Goal: Task Accomplishment & Management: Use online tool/utility

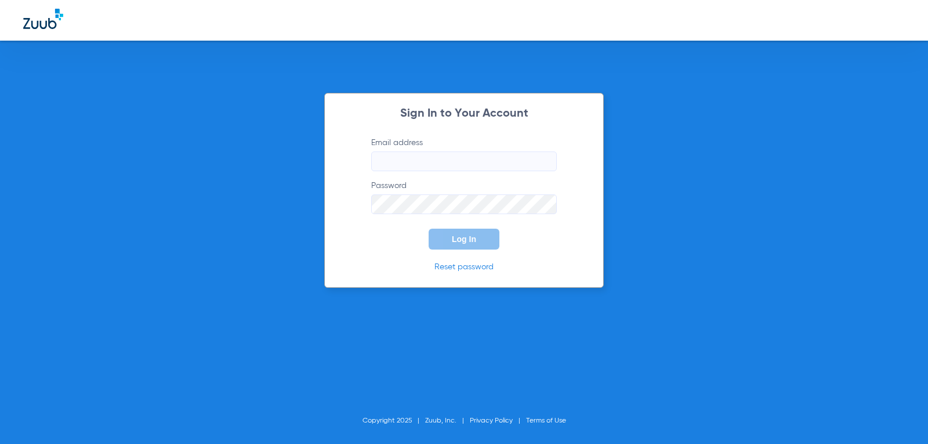
click at [423, 161] on input "Email address" at bounding box center [464, 161] width 186 height 20
click at [444, 157] on input "Email address" at bounding box center [464, 161] width 186 height 20
type input "[EMAIL_ADDRESS][DOMAIN_NAME]"
click at [458, 237] on span "Log In" at bounding box center [464, 238] width 24 height 9
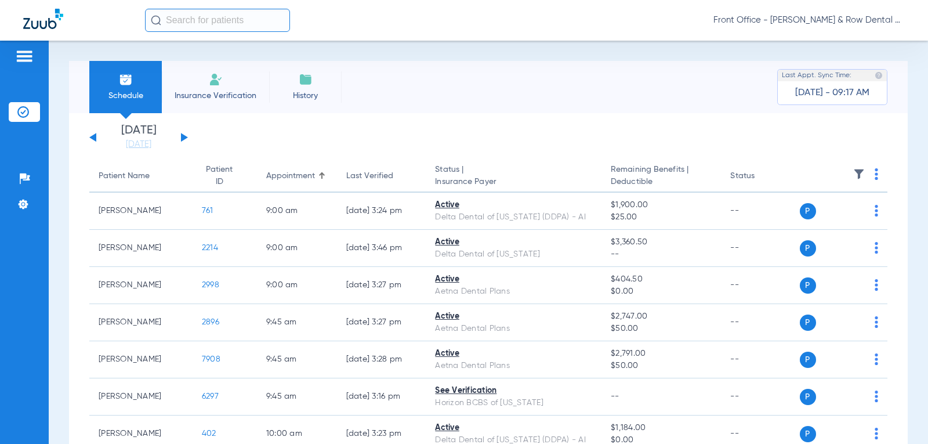
click at [877, 172] on th at bounding box center [844, 176] width 88 height 32
click at [875, 173] on img at bounding box center [876, 174] width 3 height 12
click at [809, 222] on span "Verify All" at bounding box center [823, 220] width 73 height 8
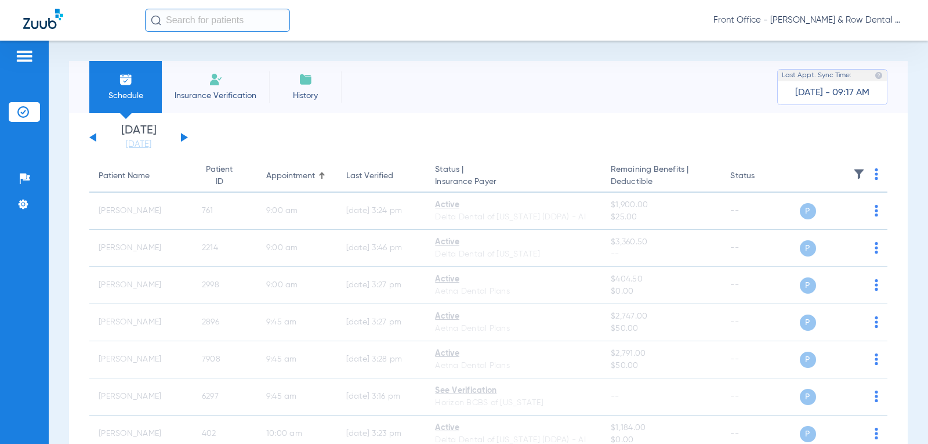
click at [875, 176] on img at bounding box center [876, 174] width 3 height 12
